Goal: Complete application form

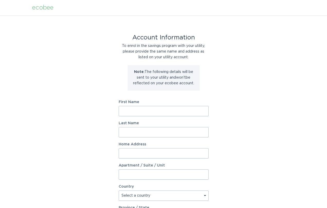
click at [166, 109] on input "First Name" at bounding box center [164, 111] width 90 height 10
type input "jennifer"
type input "forman"
type input "912 Cedar Pointe Court"
select select "CA"
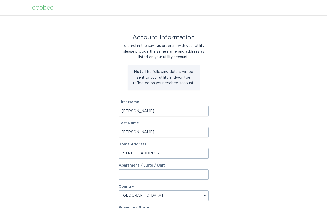
type input "Collingwood"
type input "L9Y 5C7"
select select "ON"
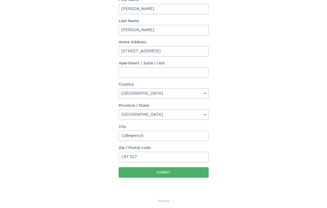
scroll to position [105, 0]
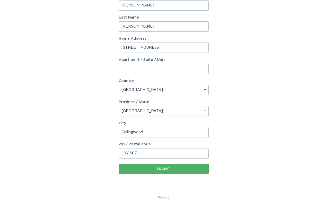
click at [190, 169] on div "Submit" at bounding box center [163, 168] width 85 height 3
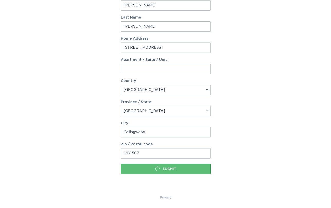
scroll to position [0, 0]
